Goal: Find contact information: Find contact information

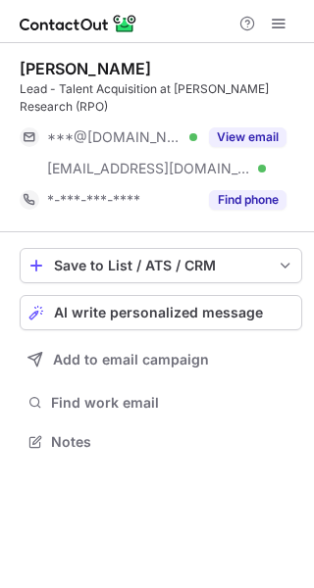
scroll to position [410, 314]
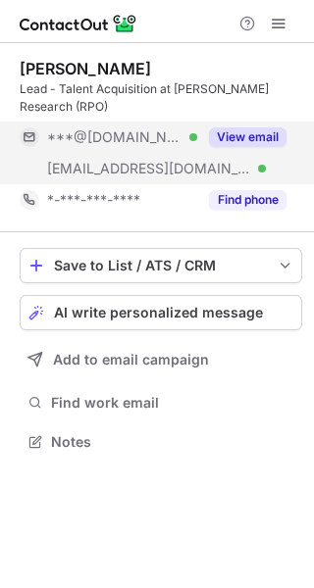
click at [241, 127] on button "View email" at bounding box center [247, 137] width 77 height 20
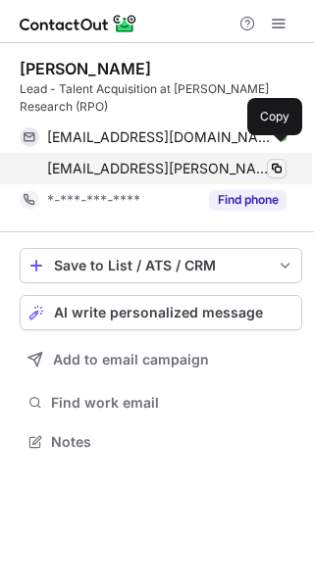
click at [279, 161] on span at bounding box center [277, 169] width 16 height 16
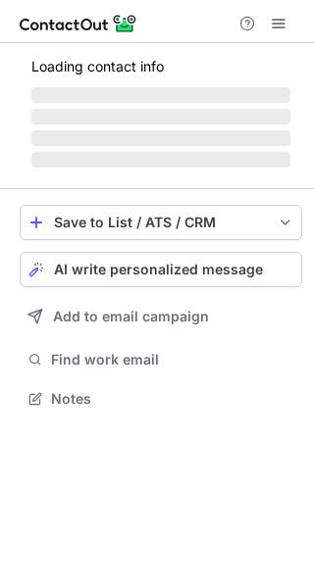
scroll to position [410, 314]
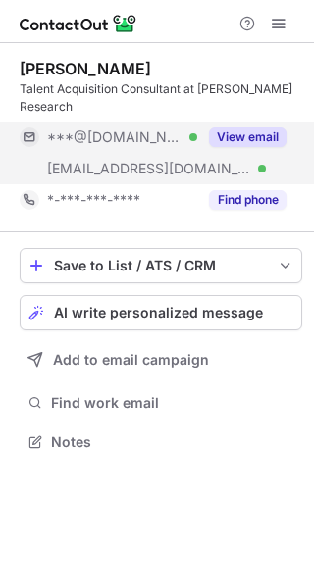
click at [253, 127] on button "View email" at bounding box center [247, 137] width 77 height 20
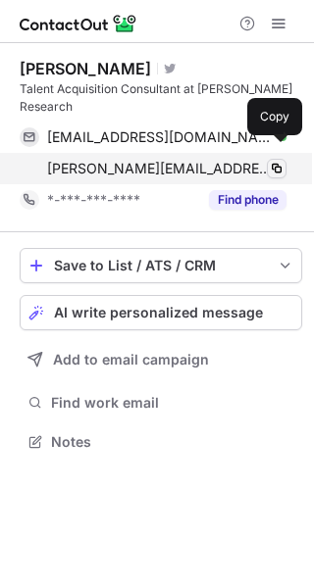
click at [276, 161] on span at bounding box center [277, 169] width 16 height 16
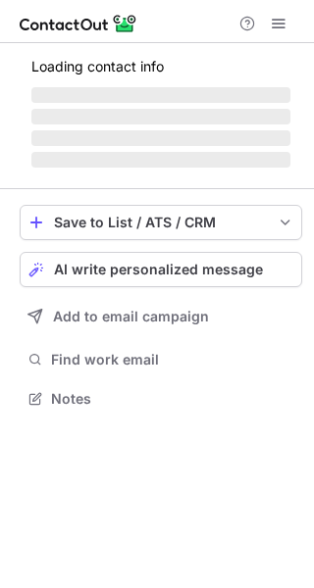
scroll to position [427, 314]
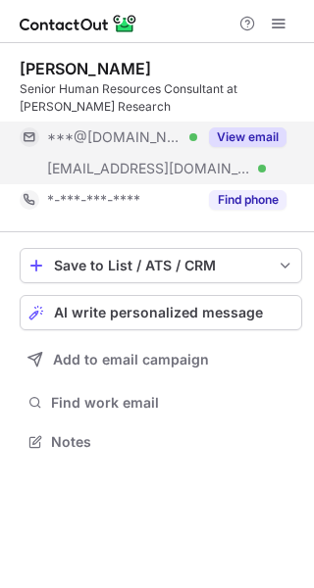
click at [250, 131] on button "View email" at bounding box center [247, 137] width 77 height 20
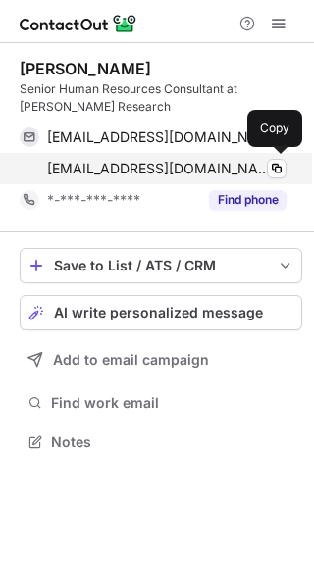
click at [177, 171] on span "[EMAIL_ADDRESS][DOMAIN_NAME]" at bounding box center [159, 169] width 224 height 18
